Goal: Navigation & Orientation: Find specific page/section

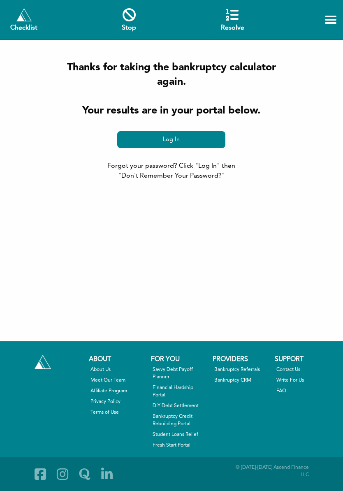
click at [208, 144] on link "Log In" at bounding box center [171, 139] width 108 height 17
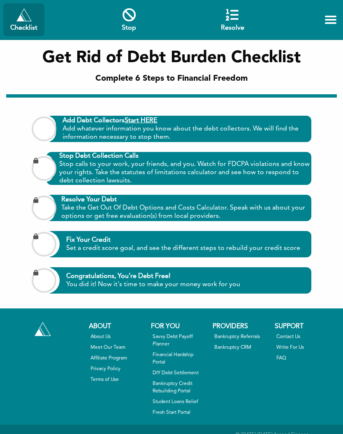
click at [246, 340] on link "Bankruptcy Referrals" at bounding box center [241, 336] width 54 height 7
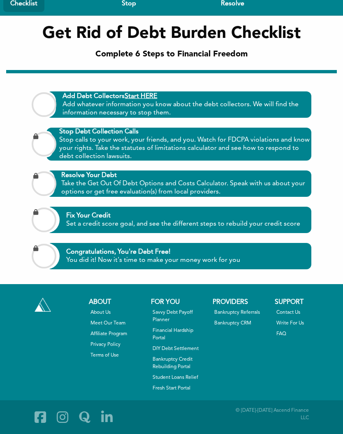
scroll to position [35, 0]
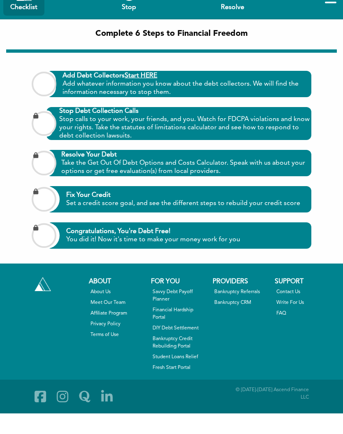
click at [188, 384] on link "Fresh Start Portal" at bounding box center [180, 387] width 54 height 7
click at [246, 319] on link "Bankruptcy CRM" at bounding box center [241, 322] width 54 height 7
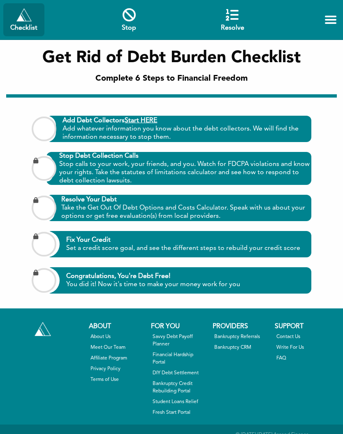
click at [328, 21] on span at bounding box center [331, 20] width 12 height 8
